Goal: Information Seeking & Learning: Learn about a topic

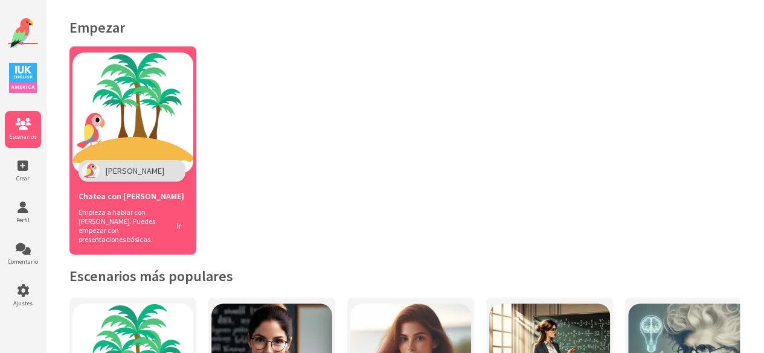
click at [177, 222] on font "Ir" at bounding box center [178, 226] width 5 height 9
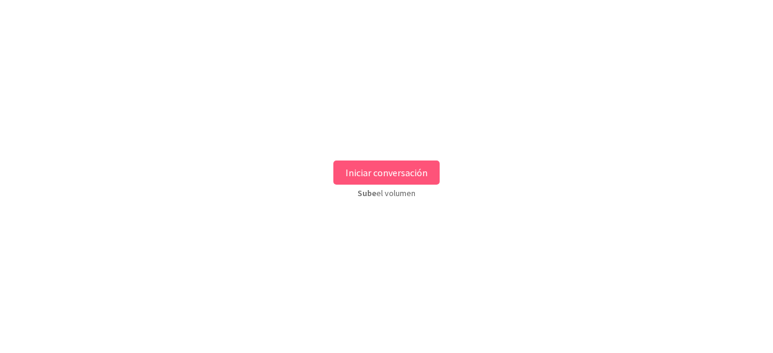
click at [424, 167] on font "Iniciar conversación" at bounding box center [386, 173] width 82 height 12
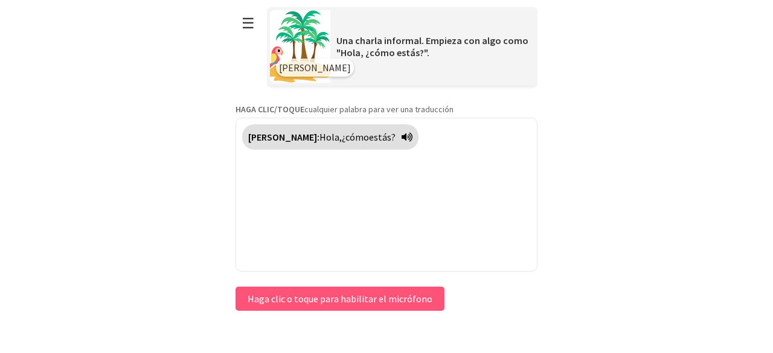
click at [345, 292] on button "Haga clic o toque para habilitar el micrófono" at bounding box center [339, 299] width 209 height 24
click at [374, 306] on button "Haga clic o toque para habilitar el micrófono" at bounding box center [339, 299] width 209 height 24
click at [368, 299] on font "Haga clic o toque para habilitar el micrófono" at bounding box center [340, 299] width 185 height 12
click at [348, 236] on div "Polly: Hola, ¿cómo estás ?" at bounding box center [386, 195] width 302 height 154
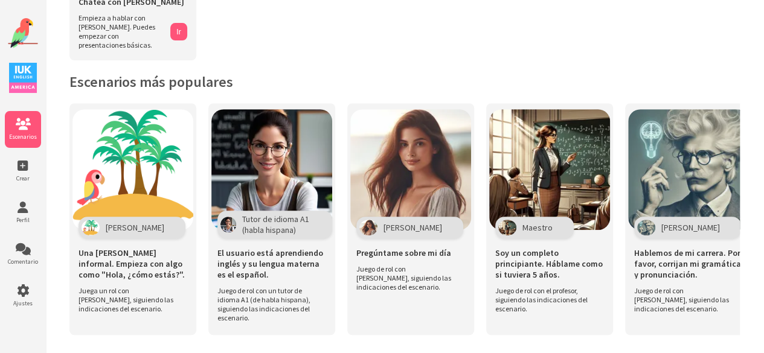
scroll to position [196, 0]
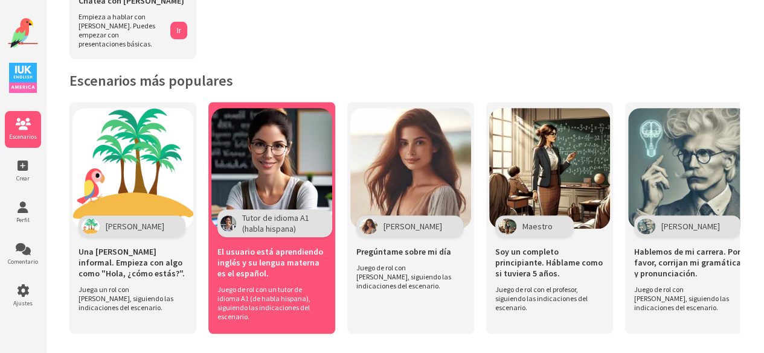
click at [287, 184] on img at bounding box center [271, 168] width 121 height 121
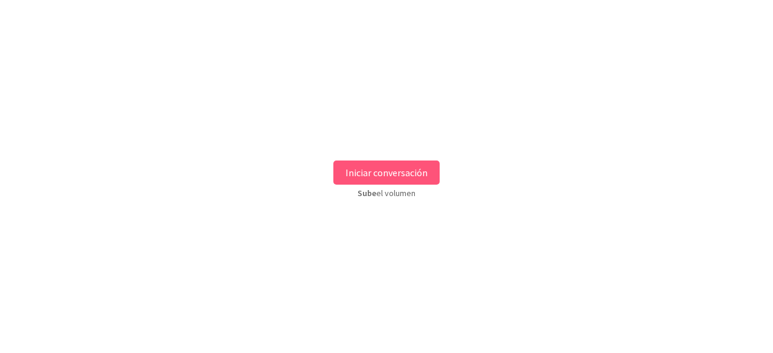
click at [371, 174] on font "Iniciar conversación" at bounding box center [386, 173] width 82 height 12
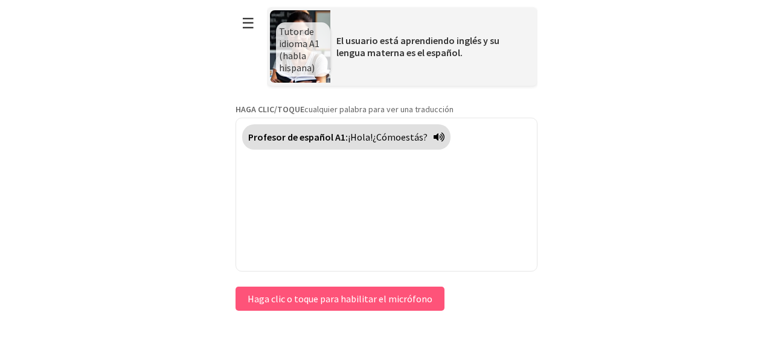
click at [371, 304] on font "Haga clic o toque para habilitar el micrófono" at bounding box center [340, 299] width 185 height 12
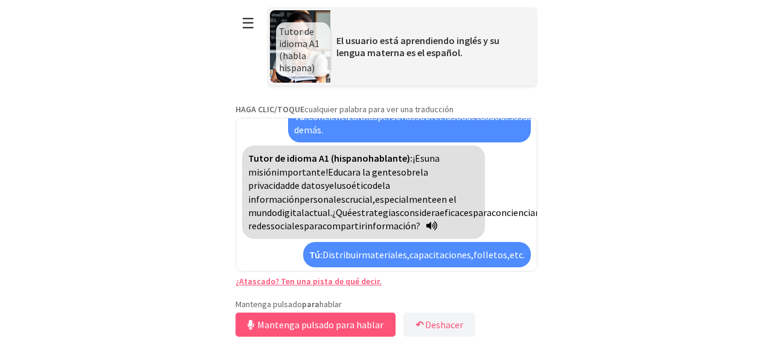
scroll to position [1503, 0]
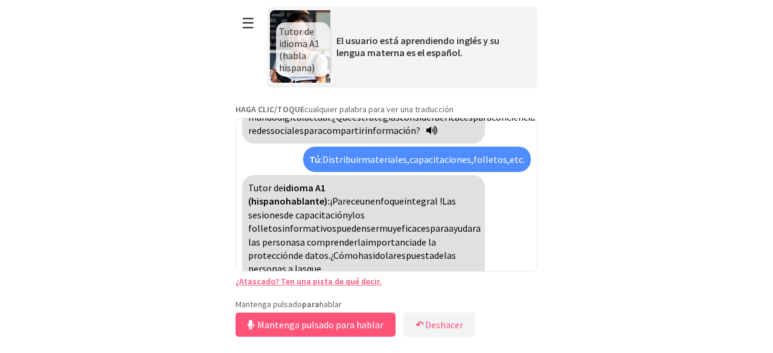
click at [344, 286] on font "¿Atascado? Ten una pista de qué decir." at bounding box center [308, 281] width 146 height 11
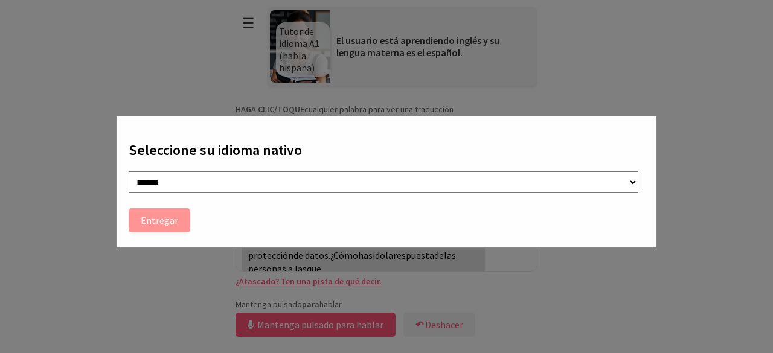
click at [216, 175] on select "**********" at bounding box center [384, 182] width 510 height 22
select select "**"
click at [129, 171] on select "**********" at bounding box center [384, 182] width 510 height 22
click at [179, 218] on button "Entregar" at bounding box center [160, 220] width 62 height 24
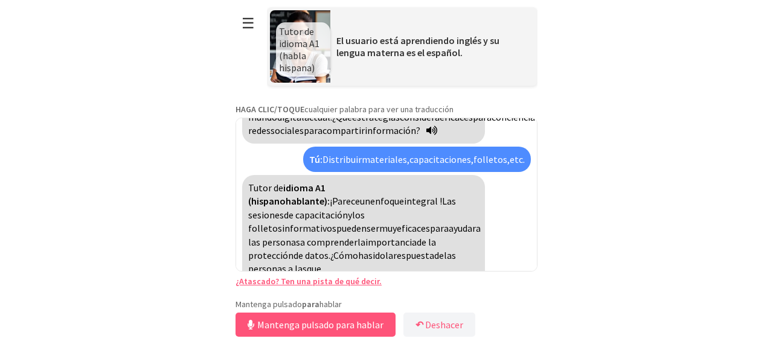
scroll to position [1516, 0]
